Goal: Information Seeking & Learning: Check status

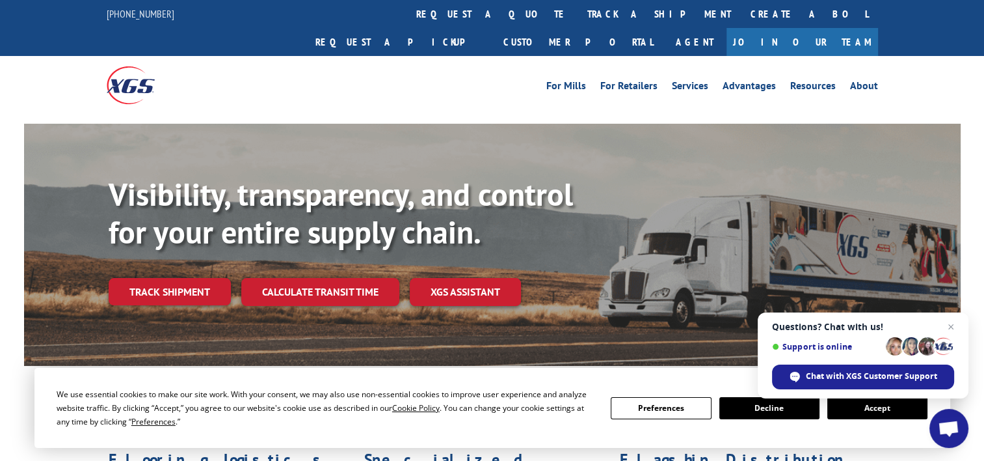
click at [201, 247] on div "Visibility, transparency, and control for your entire supply chain. Track shipm…" at bounding box center [535, 267] width 852 height 182
click at [215, 278] on link "Track shipment" at bounding box center [170, 291] width 122 height 27
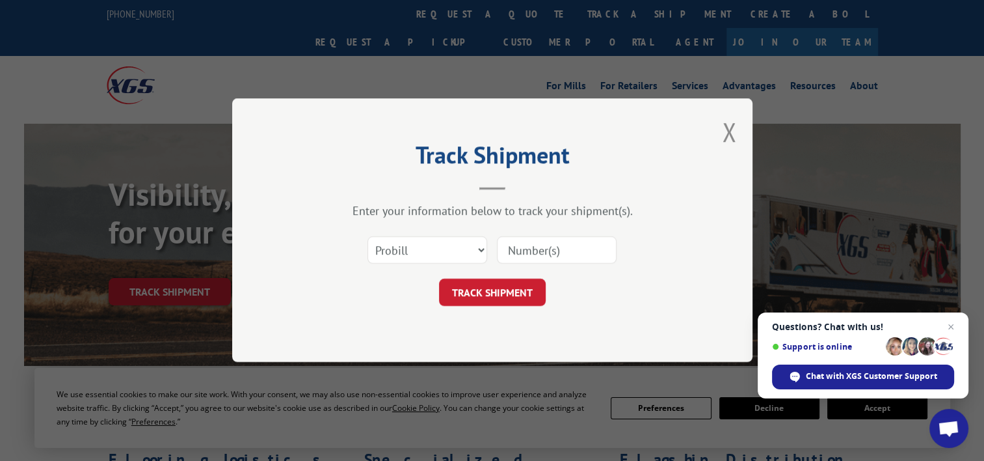
click at [574, 254] on input at bounding box center [557, 250] width 120 height 27
paste input "17629493"
type input "17629493"
click at [528, 286] on button "TRACK SHIPMENT" at bounding box center [492, 292] width 107 height 27
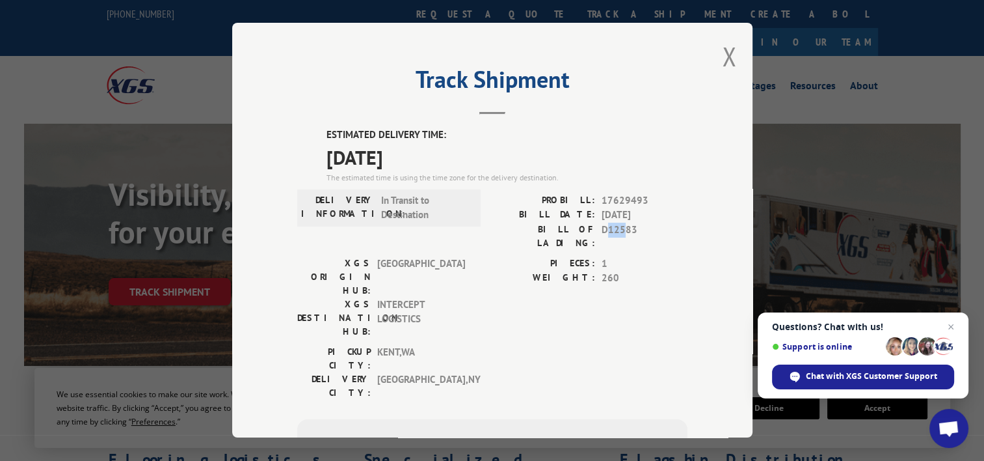
drag, startPoint x: 600, startPoint y: 229, endPoint x: 619, endPoint y: 228, distance: 19.6
click at [619, 228] on span "D12583" at bounding box center [645, 236] width 86 height 27
drag, startPoint x: 619, startPoint y: 228, endPoint x: 627, endPoint y: 226, distance: 7.9
click at [627, 226] on span "D12583" at bounding box center [645, 236] width 86 height 27
click at [632, 228] on span "D12583" at bounding box center [645, 236] width 86 height 27
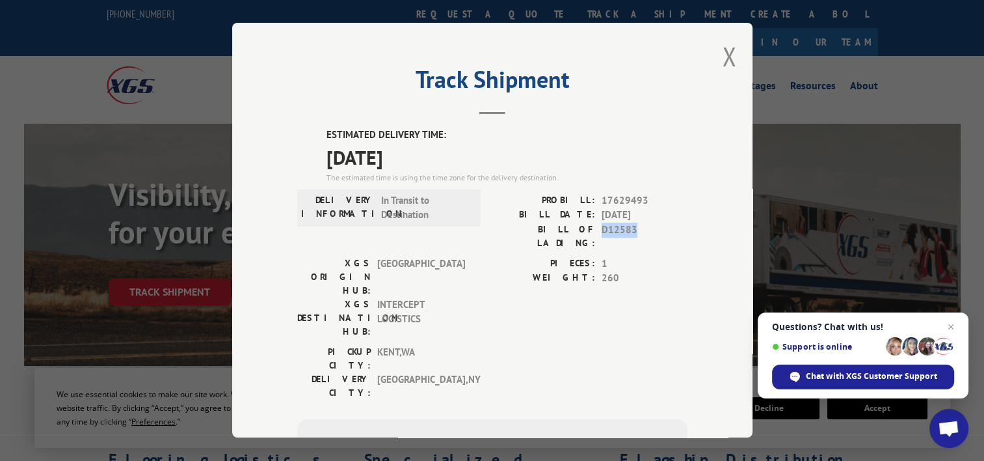
drag, startPoint x: 629, startPoint y: 228, endPoint x: 594, endPoint y: 228, distance: 34.5
click at [594, 228] on div "BILL OF LADING: D12583" at bounding box center [590, 236] width 195 height 27
copy span "D12583"
